Goal: Task Accomplishment & Management: Manage account settings

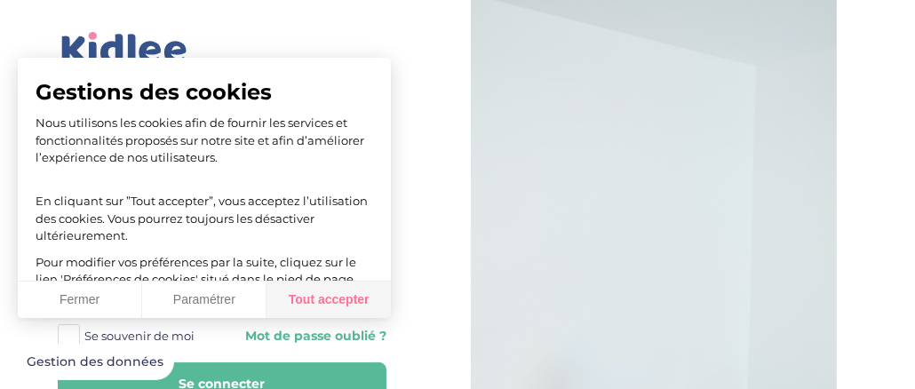
click at [324, 298] on button "Tout accepter" at bounding box center [328, 300] width 124 height 37
checkbox input "true"
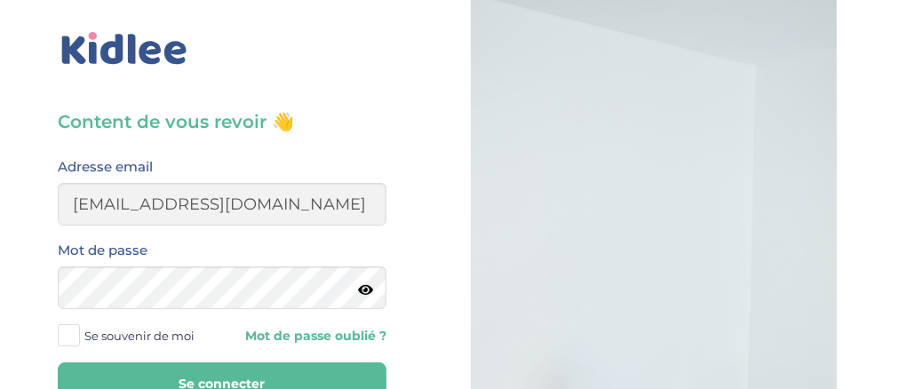
click at [372, 291] on icon at bounding box center [365, 289] width 15 height 13
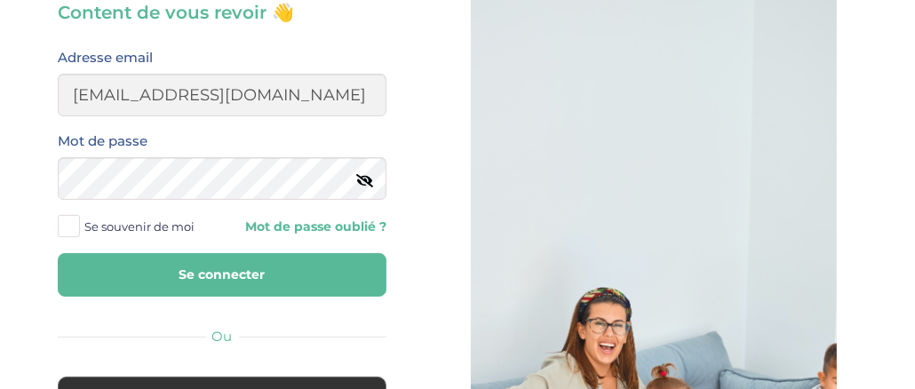
scroll to position [141, 0]
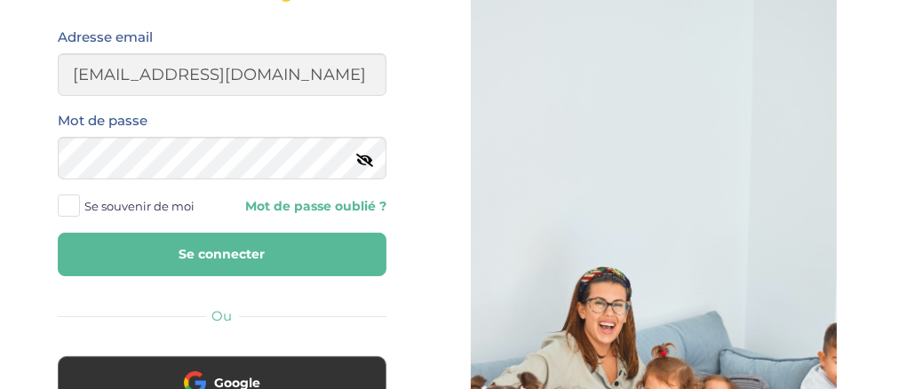
click at [294, 262] on button "Se connecter" at bounding box center [222, 255] width 329 height 44
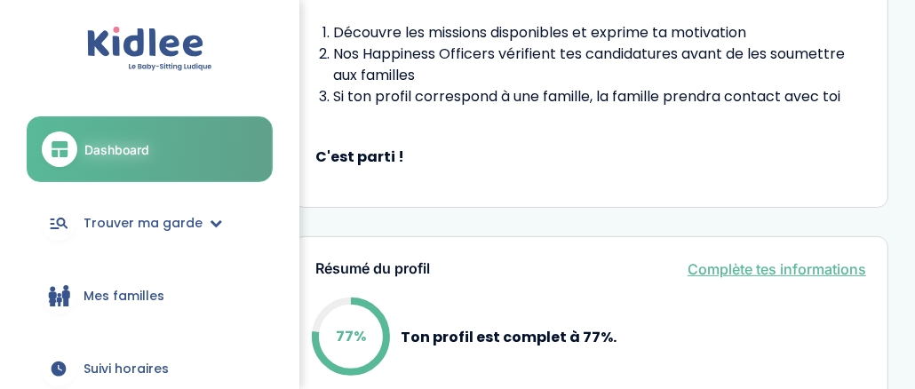
scroll to position [479, 0]
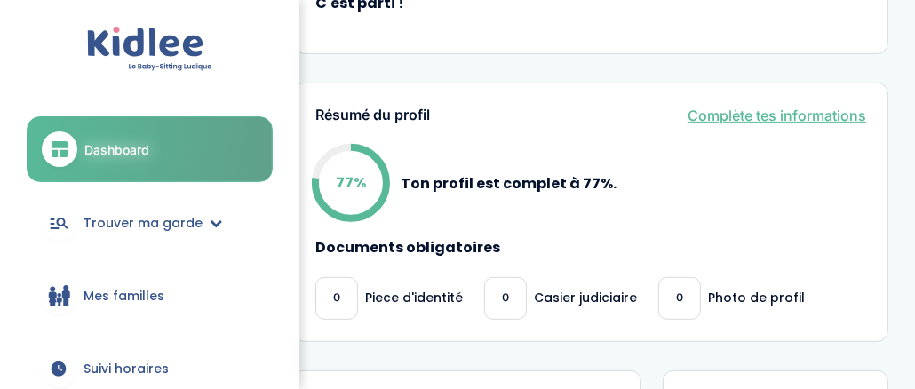
click at [392, 311] on div "0 Piece d'identité" at bounding box center [388, 298] width 147 height 43
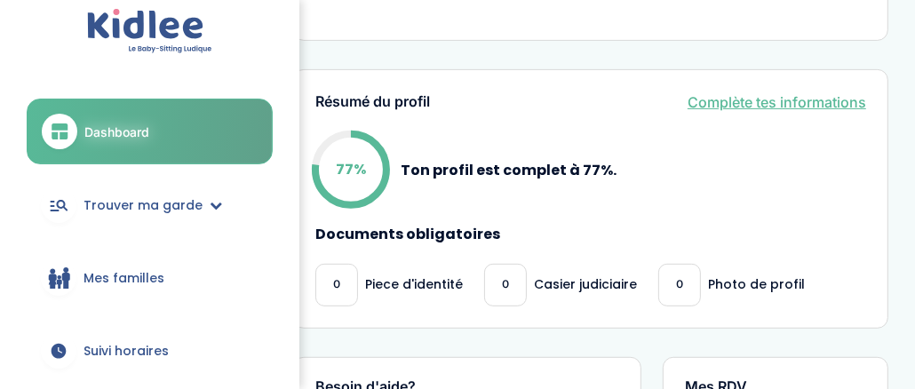
scroll to position [499, 0]
